Goal: Task Accomplishment & Management: Use online tool/utility

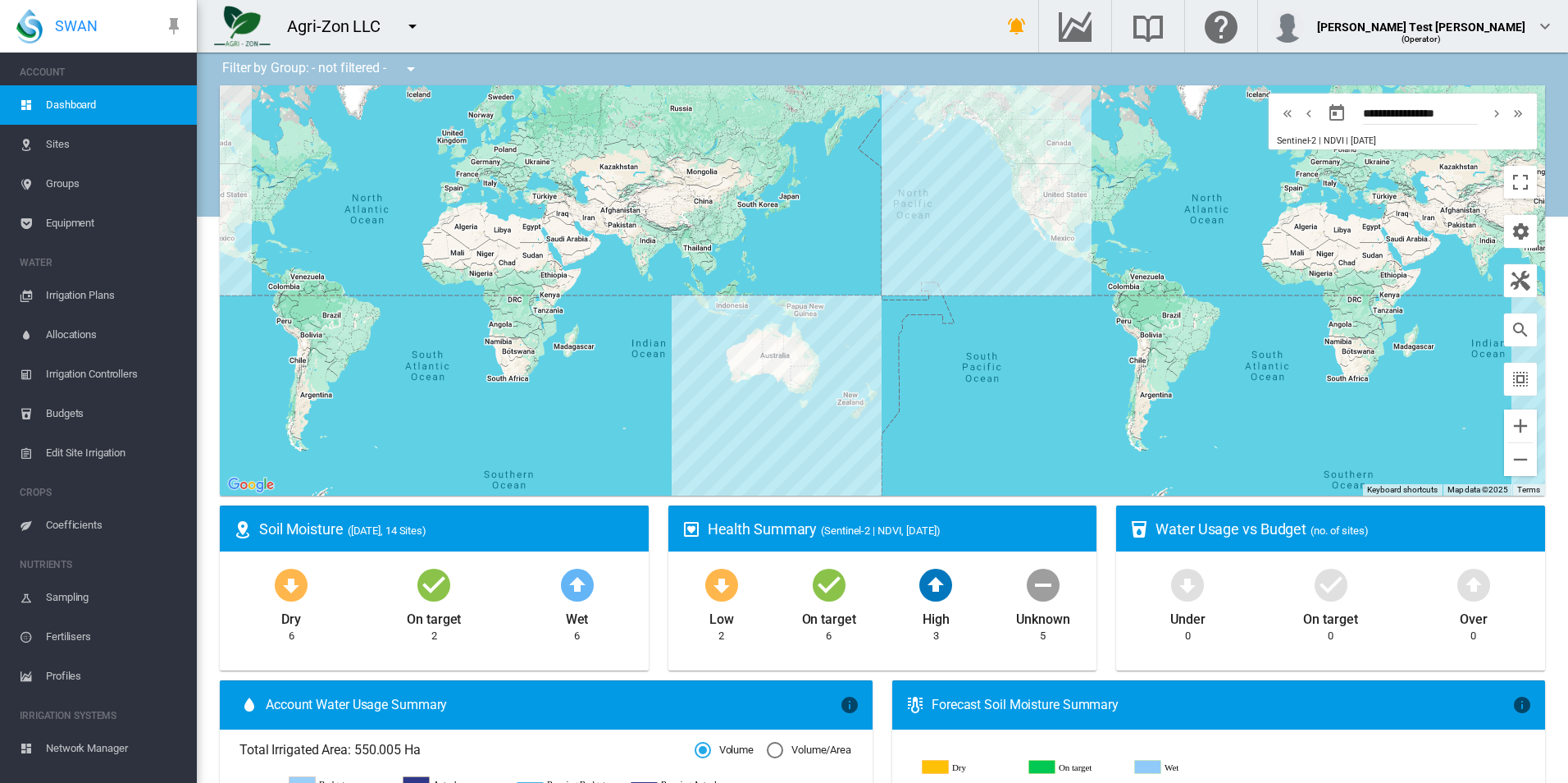
click at [111, 233] on span "Equipment" at bounding box center [115, 223] width 138 height 39
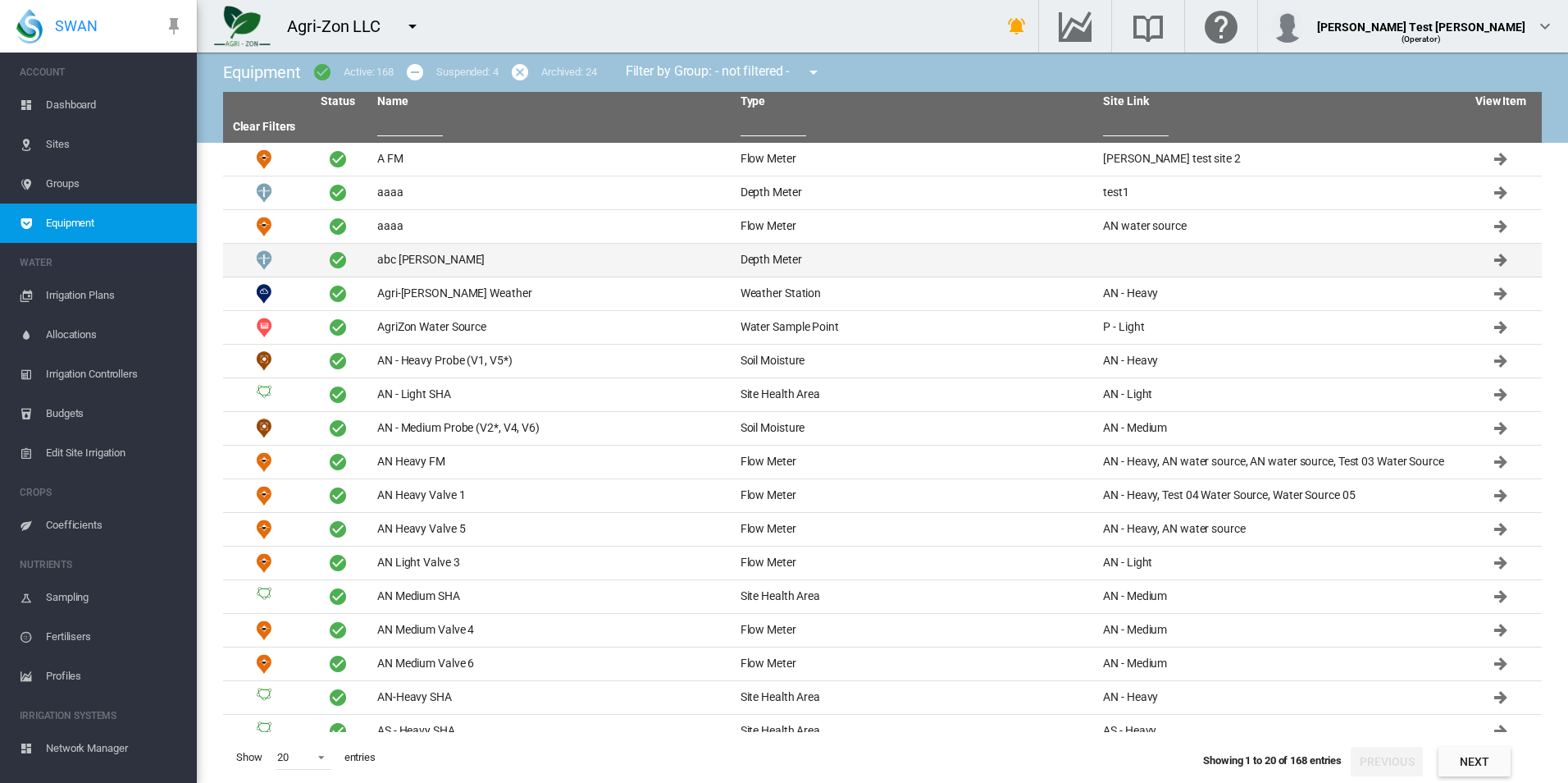
click at [600, 253] on td "abc [PERSON_NAME]" at bounding box center [552, 260] width 363 height 32
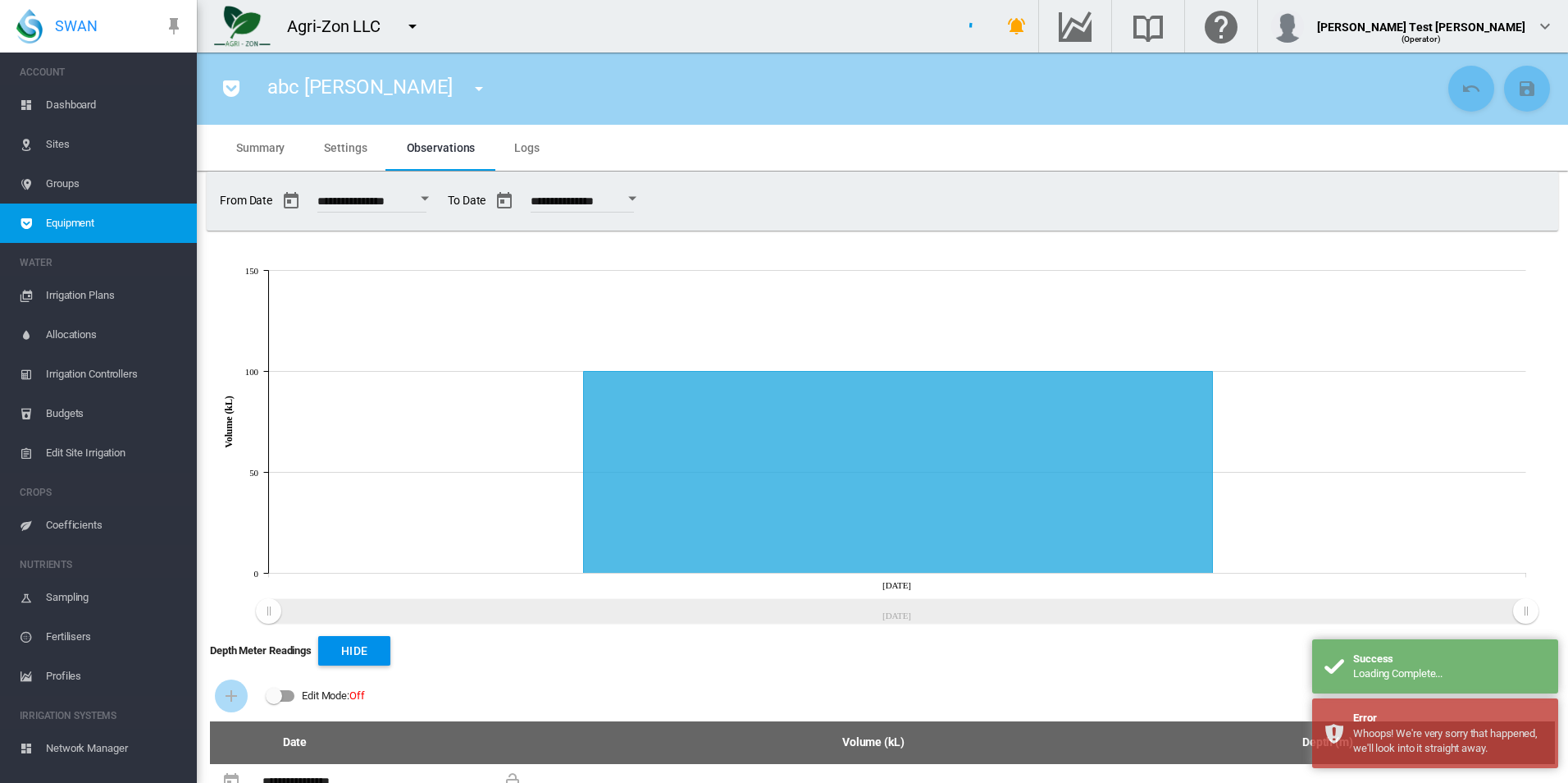
click at [752, 174] on ms-widget-front "**********" at bounding box center [882, 201] width 1351 height 59
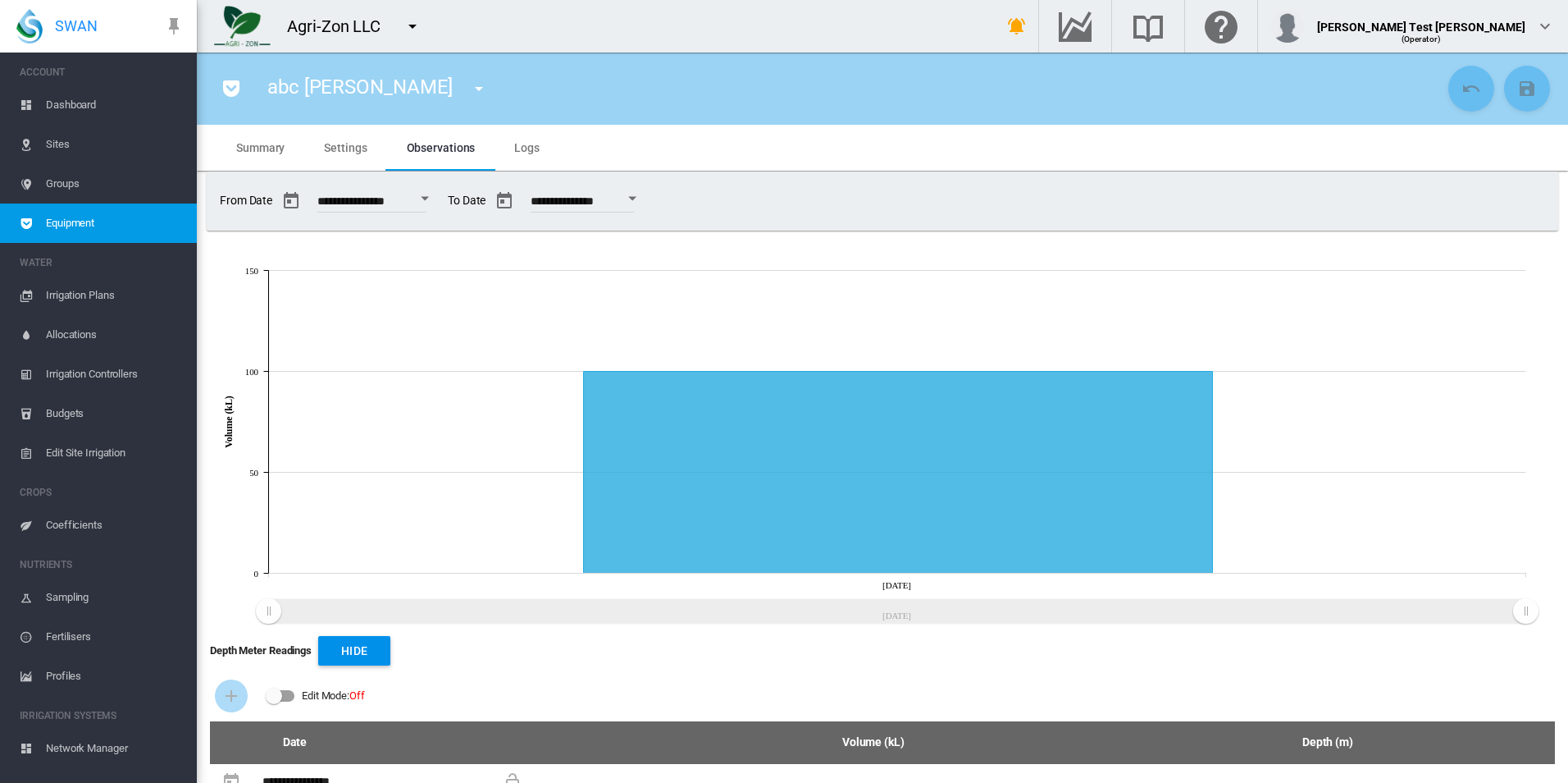
click at [283, 690] on div "Edit Mode:\a \a Off" at bounding box center [280, 695] width 29 height 20
click at [229, 706] on button "Add Infrastructure Record" at bounding box center [230, 695] width 32 height 32
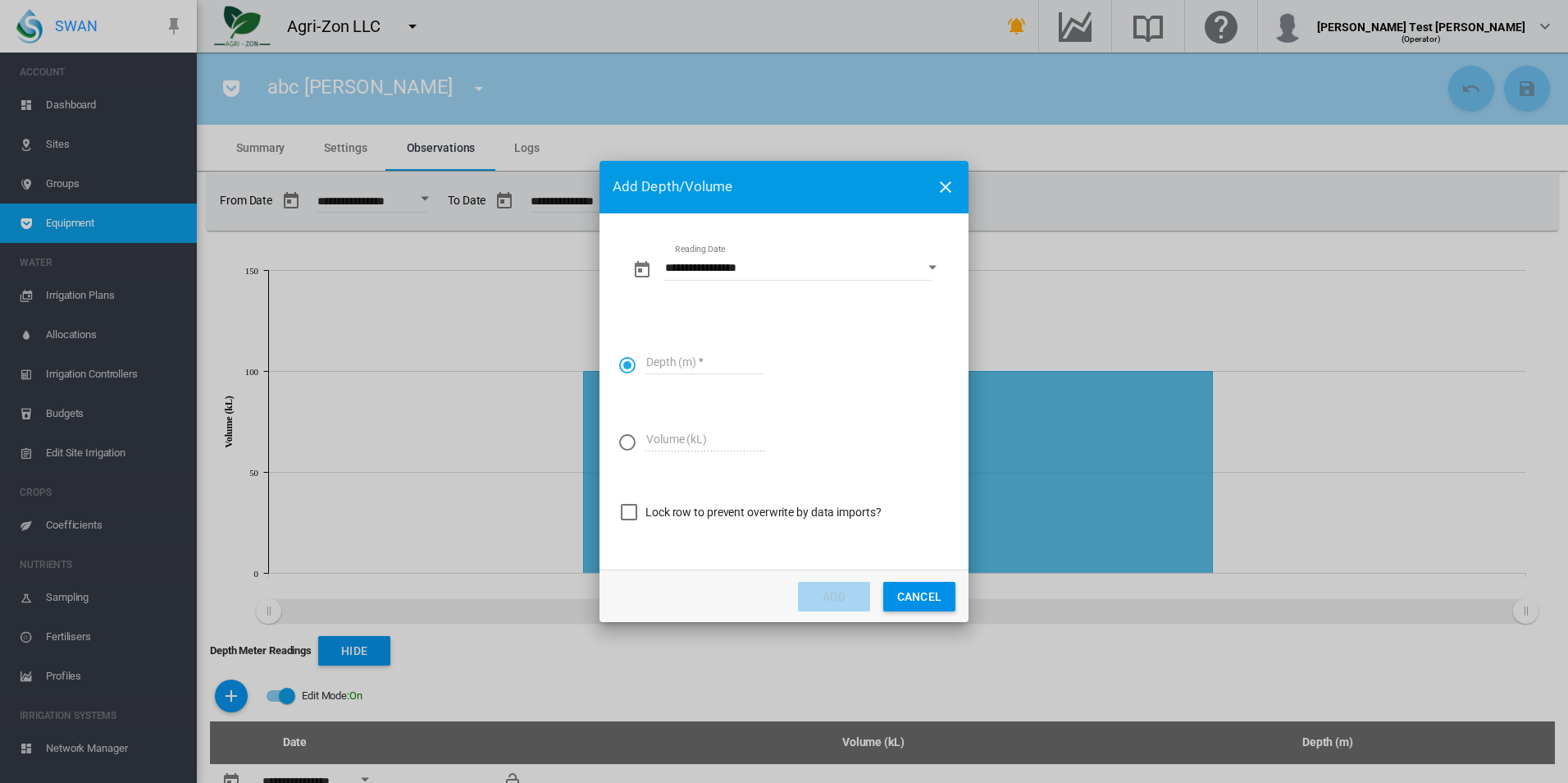
click at [637, 445] on md-radio-button "Reading Date ..." at bounding box center [631, 442] width 25 height 17
click at [636, 368] on md-radio-button "Reading Date ..." at bounding box center [631, 365] width 25 height 17
click at [695, 452] on md-input-container "Volume (kL)" at bounding box center [705, 449] width 122 height 47
click at [695, 452] on md-input-container "Volume (kL)" at bounding box center [705, 449] width 122 height 47
click at [892, 590] on button "Cancel" at bounding box center [918, 596] width 72 height 30
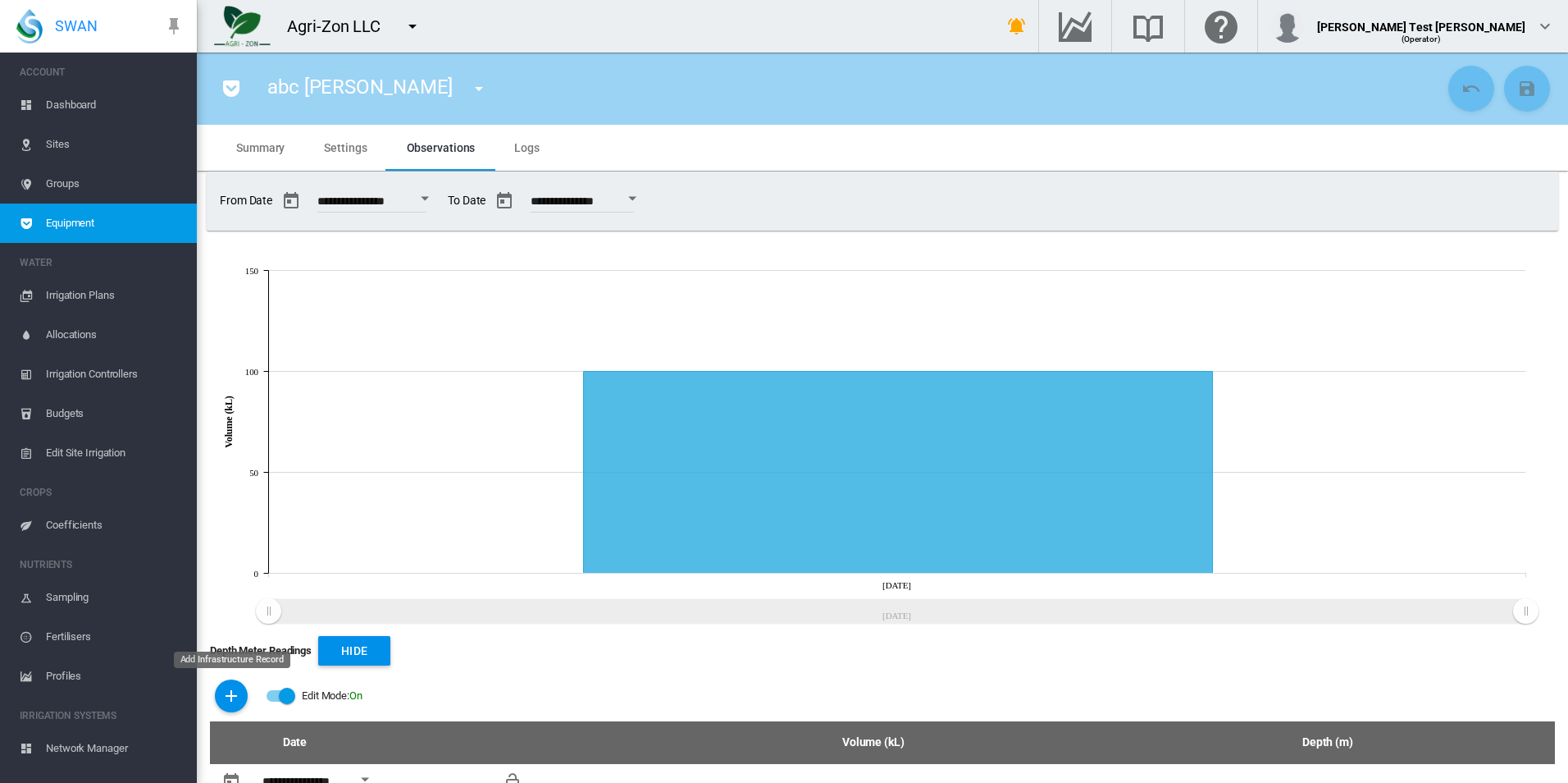
click at [232, 697] on md-icon "icon-plus" at bounding box center [231, 695] width 20 height 20
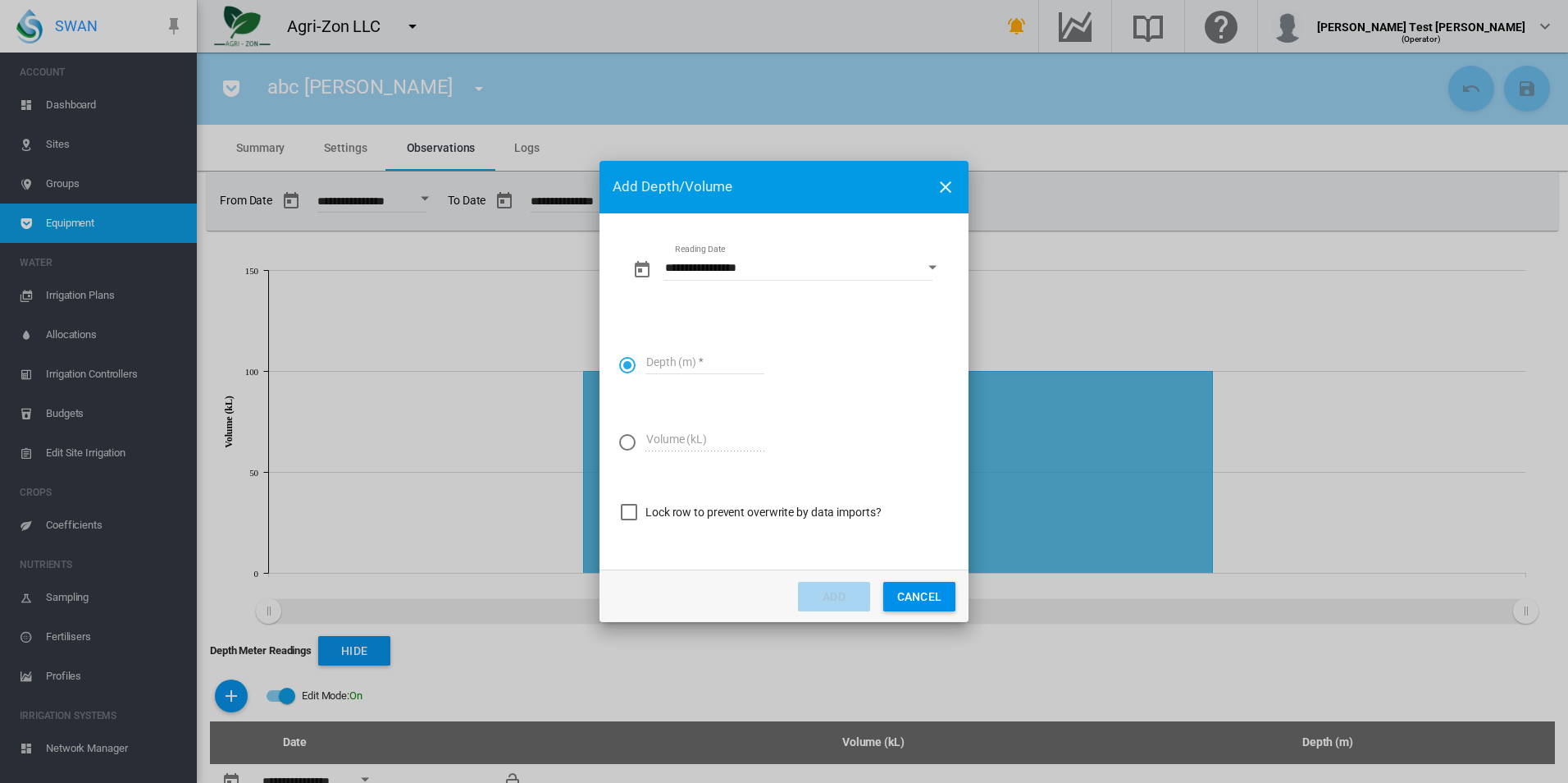
click at [634, 518] on div "Lock row to prevent overwrite by data imports?" at bounding box center [628, 512] width 17 height 17
click at [621, 440] on div "Reading Date ..." at bounding box center [627, 442] width 17 height 17
click at [690, 433] on input "Volume (kL)" at bounding box center [704, 439] width 119 height 25
click at [648, 512] on div "Lock row to prevent overwrite by data imports?" at bounding box center [762, 512] width 235 height 17
click at [677, 444] on input "Volume (kL)" at bounding box center [704, 439] width 119 height 25
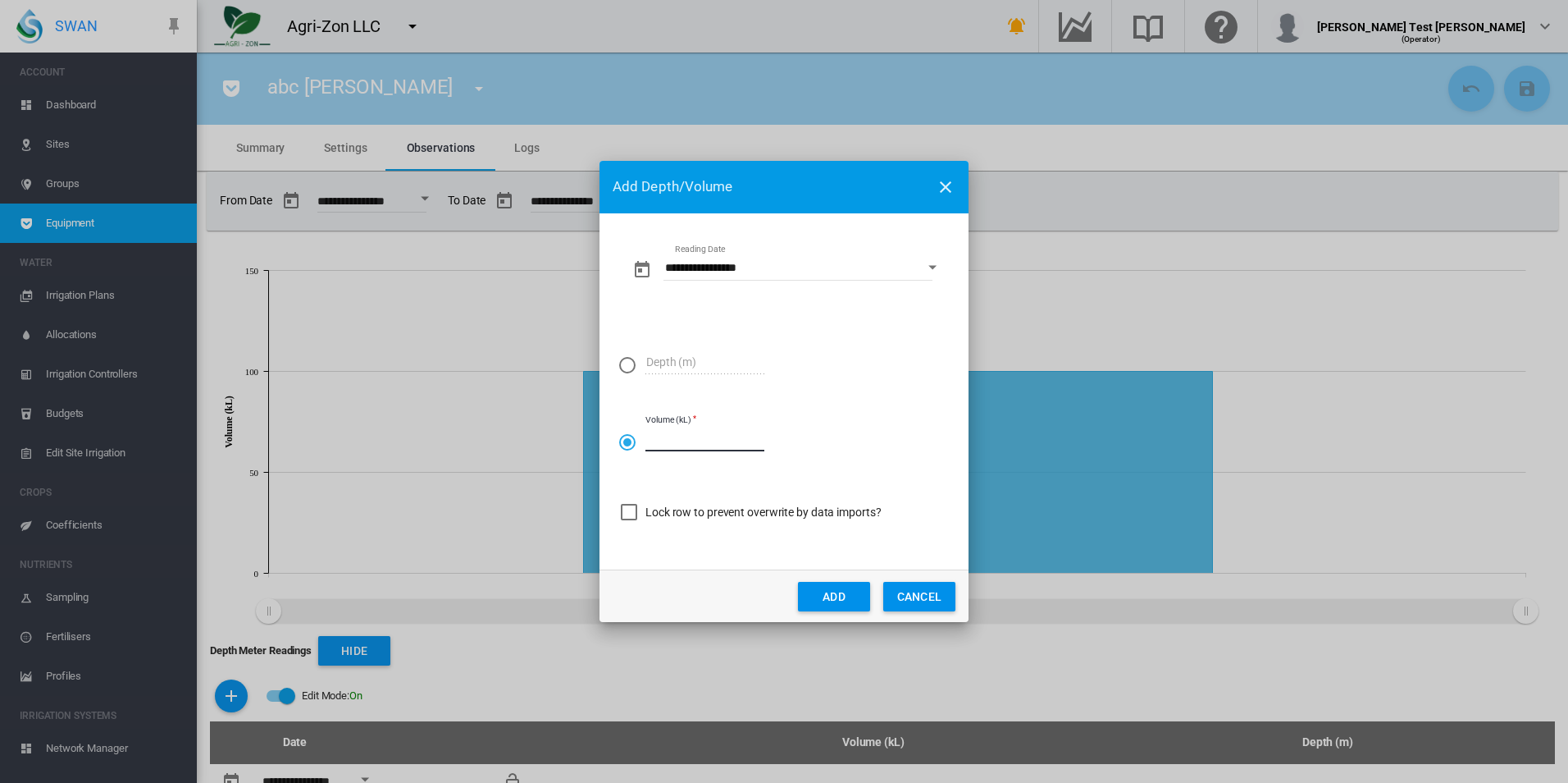
type input "****"
click at [828, 598] on button "Add" at bounding box center [833, 596] width 72 height 30
click at [928, 597] on button "Cancel" at bounding box center [918, 596] width 72 height 30
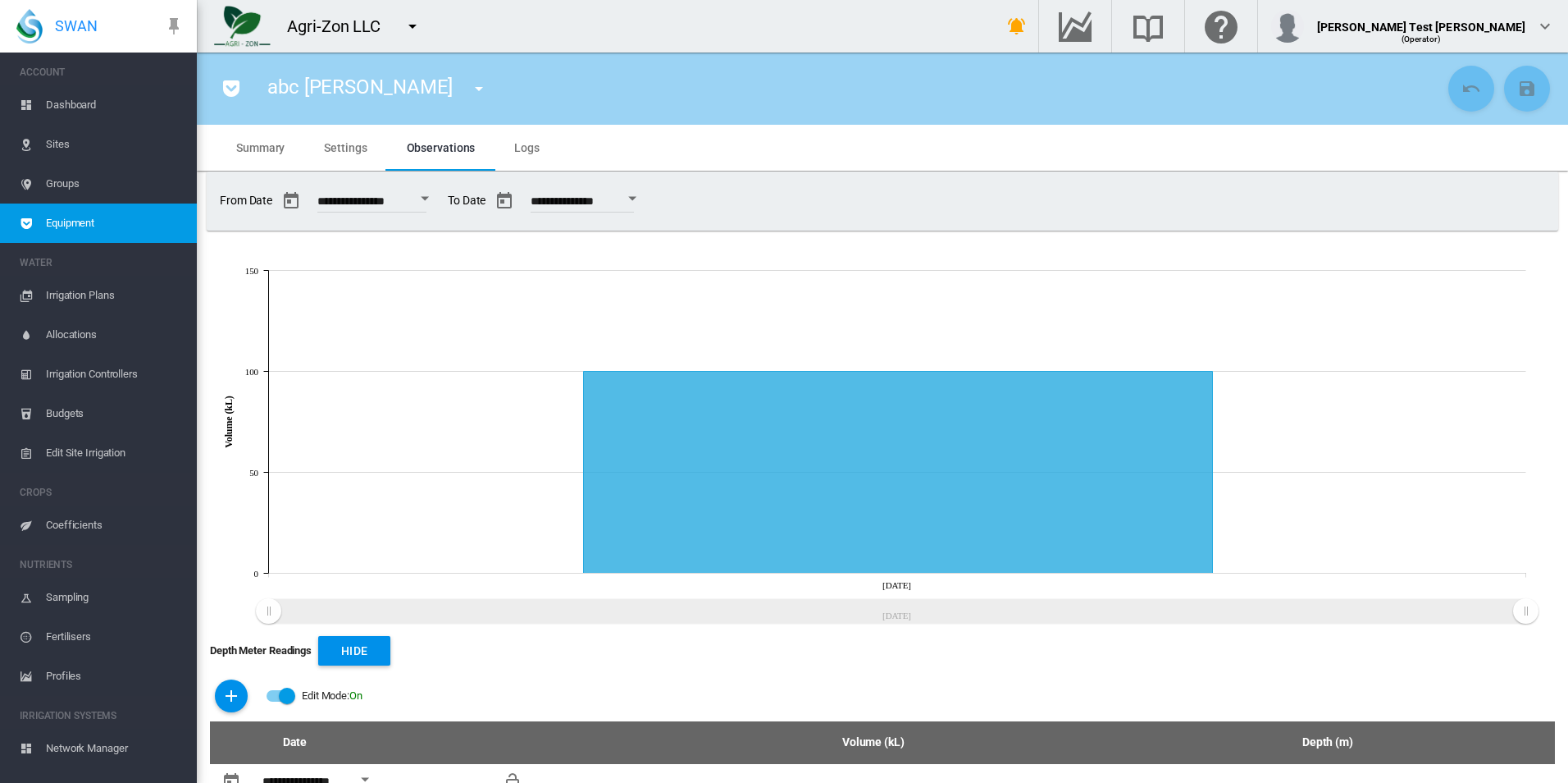
click at [286, 682] on div "Edit Mode: On" at bounding box center [882, 695] width 1345 height 51
click at [284, 689] on div "Edit Mode:\a \a Off" at bounding box center [280, 695] width 29 height 20
click at [115, 241] on span "Equipment" at bounding box center [115, 223] width 138 height 39
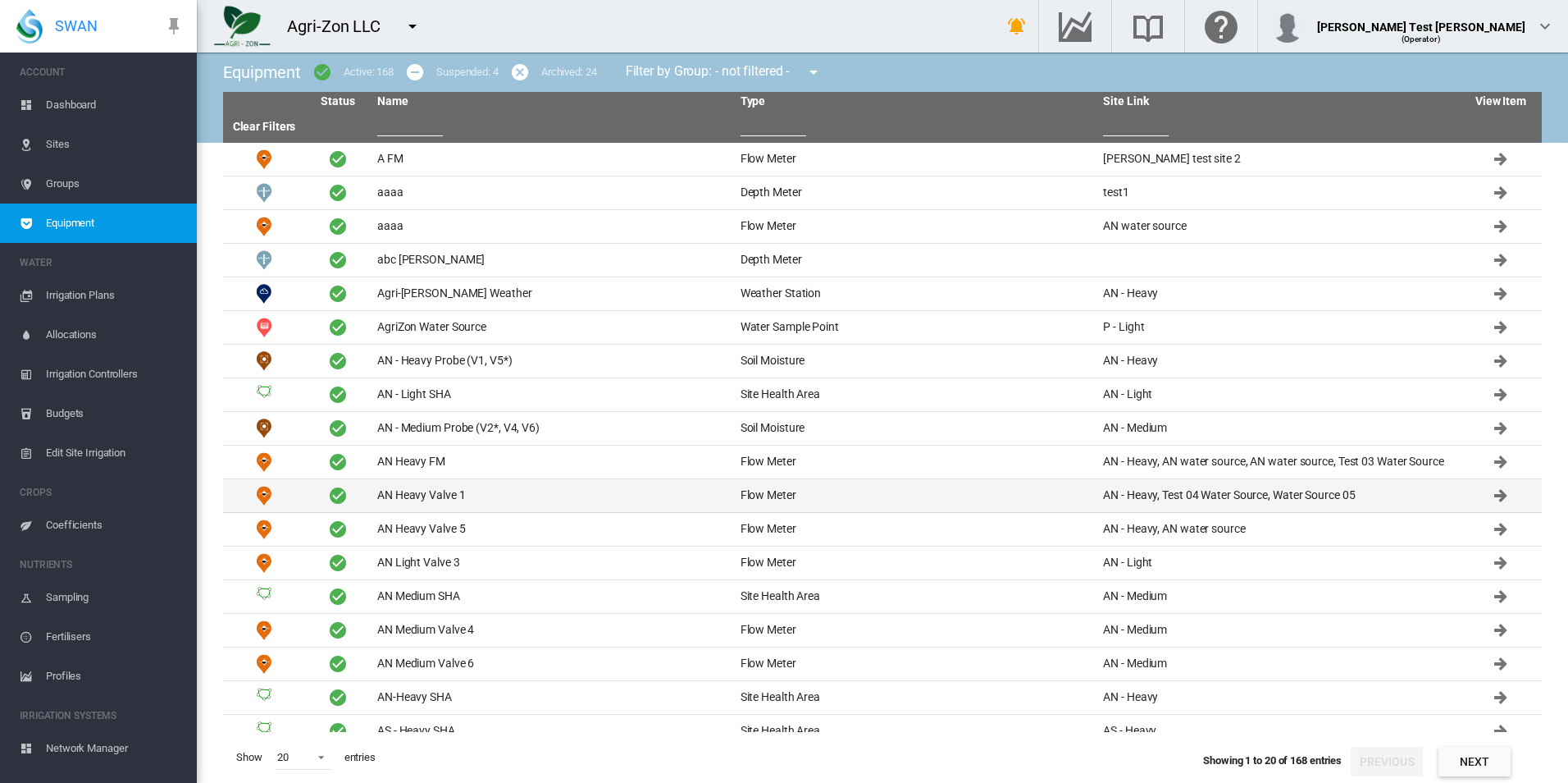
click at [533, 482] on td "AN Heavy Valve 1" at bounding box center [552, 495] width 363 height 32
